Goal: Entertainment & Leisure: Consume media (video, audio)

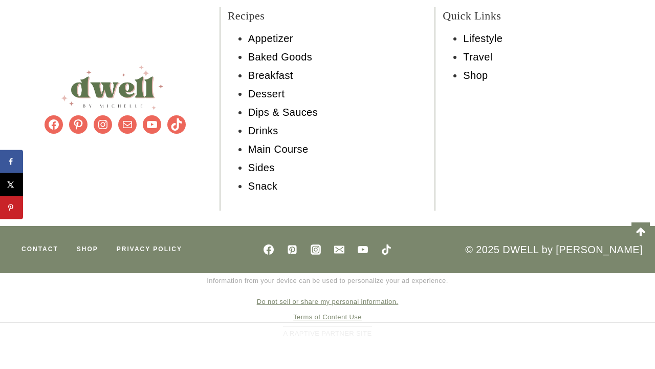
scroll to position [9583, 0]
